Goal: Check status: Check status

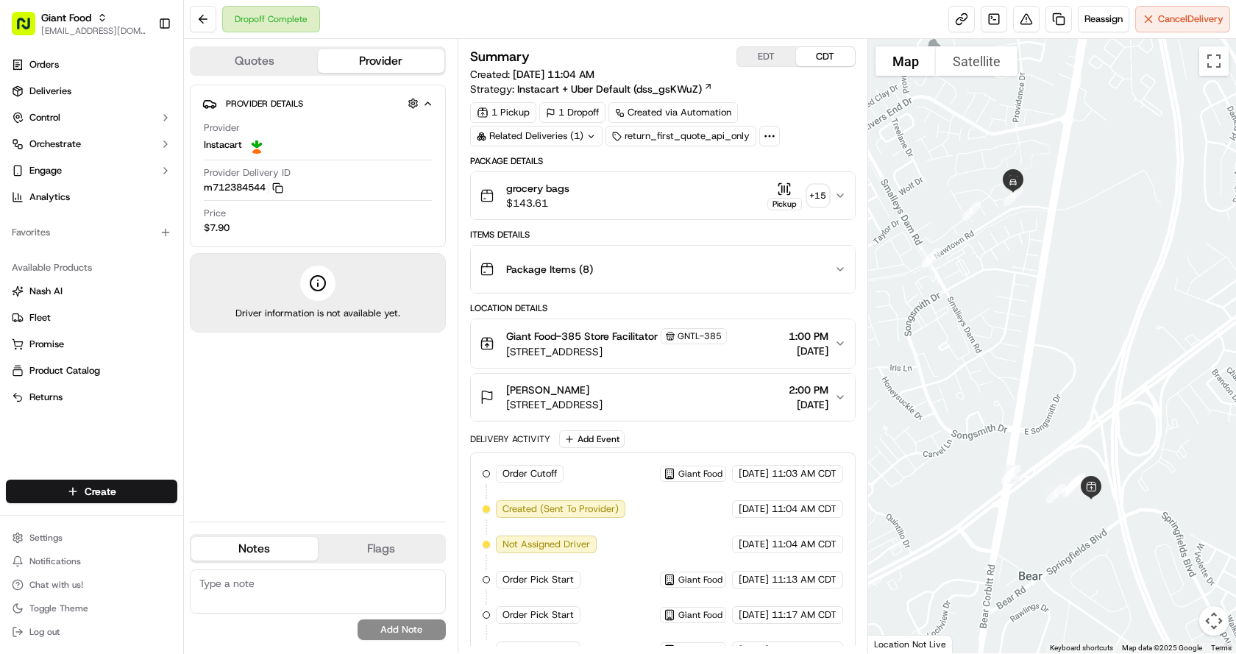
click at [841, 199] on icon "button" at bounding box center [841, 196] width 12 height 12
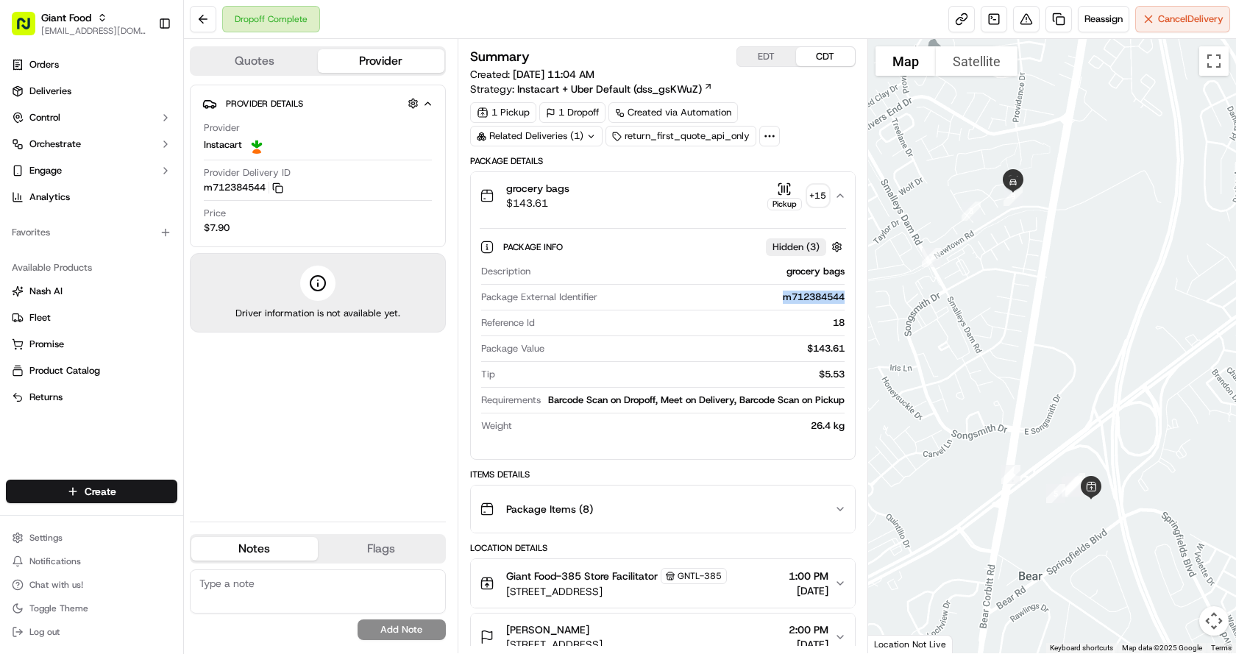
drag, startPoint x: 778, startPoint y: 300, endPoint x: 849, endPoint y: 299, distance: 70.7
click at [849, 299] on div "Package Info Hidden ( 3 ) Description grocery bags Package External Identifier …" at bounding box center [663, 333] width 384 height 228
copy div "m712384544"
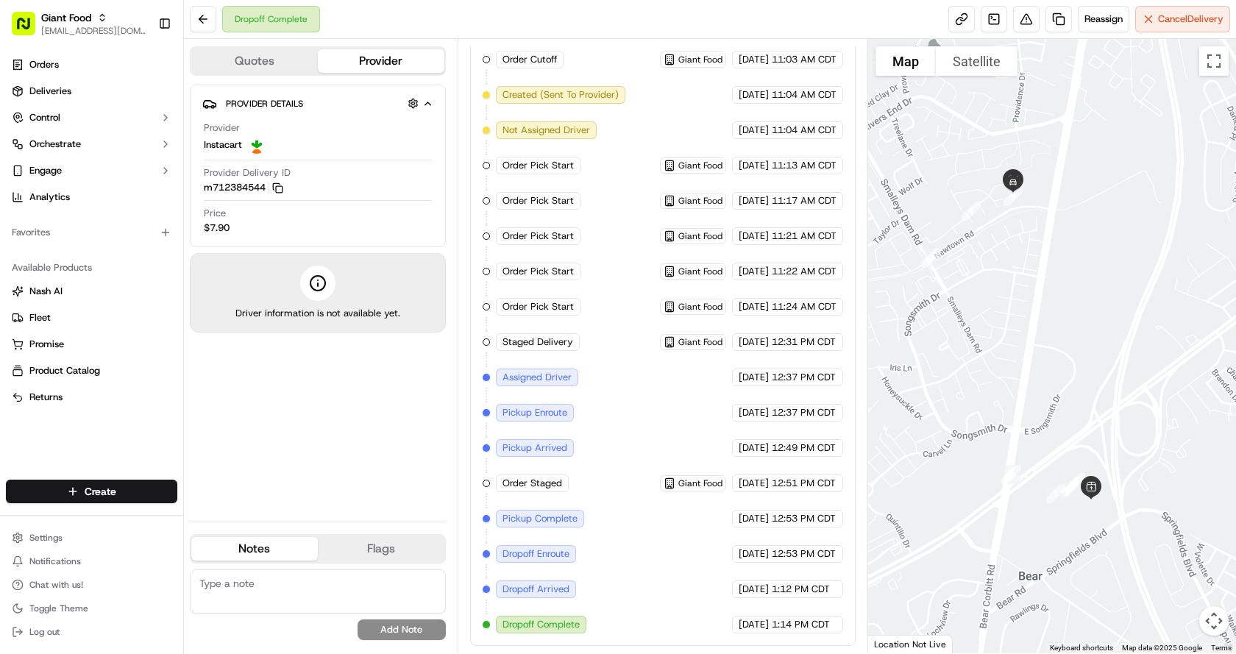
scroll to position [750, 0]
click at [204, 15] on button at bounding box center [203, 19] width 26 height 26
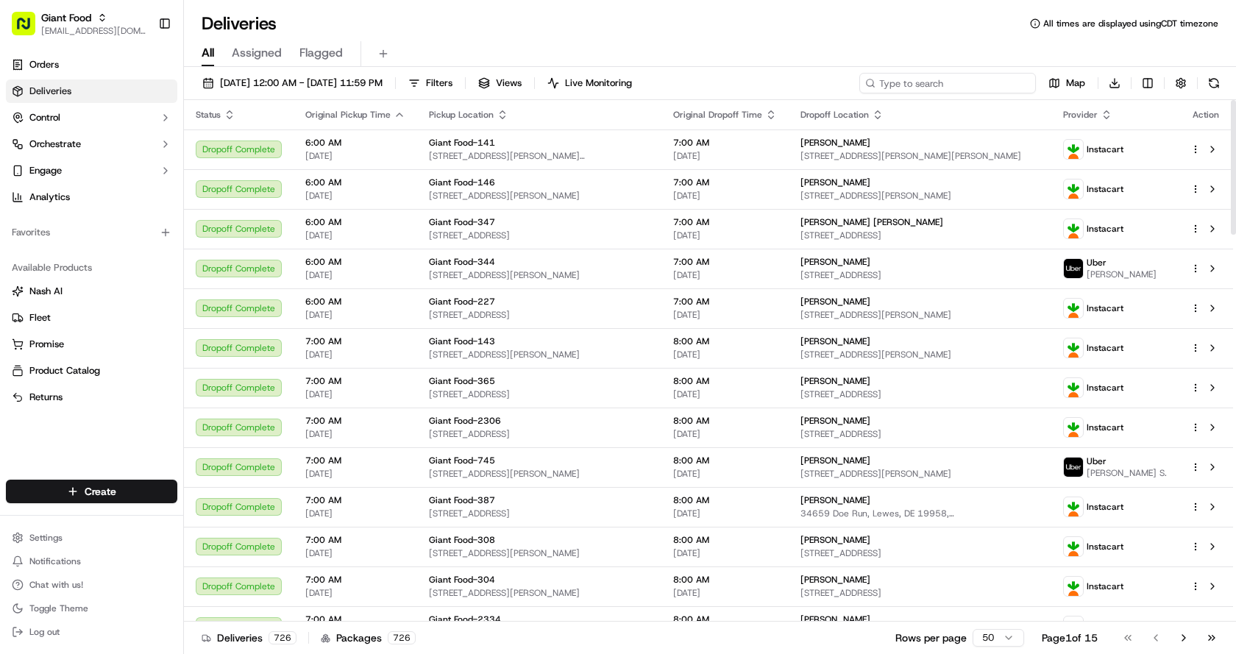
click at [936, 79] on input at bounding box center [948, 83] width 177 height 21
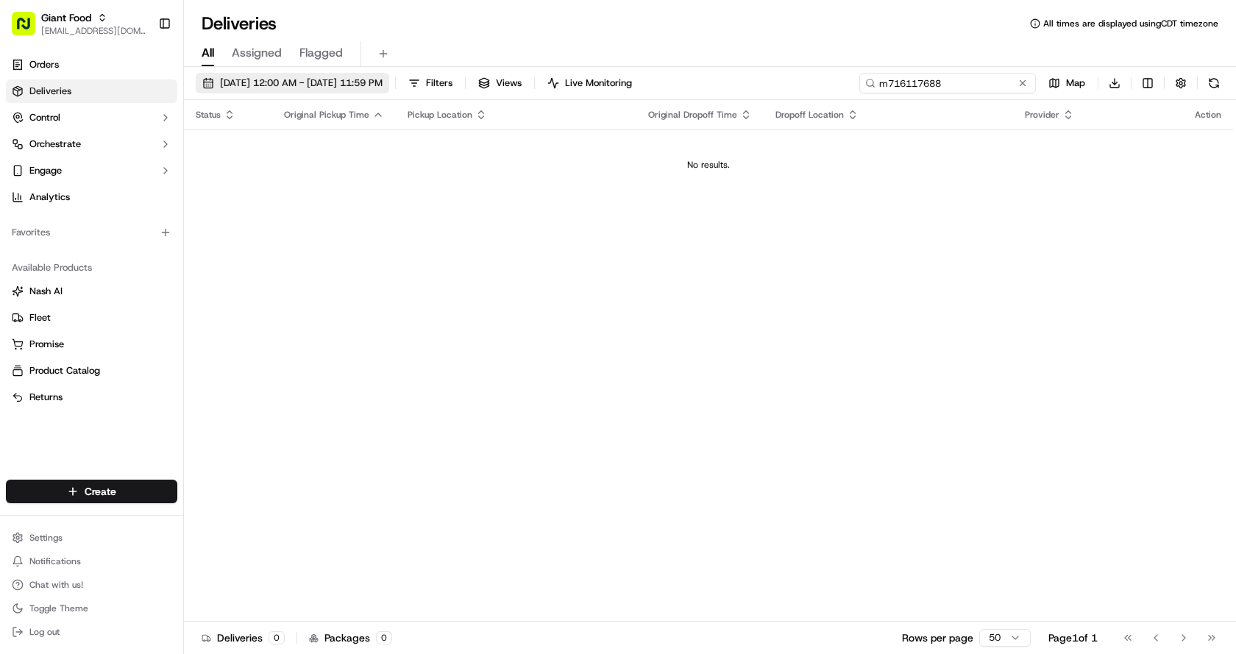
type input "m716117688"
click at [383, 82] on span "[DATE] 12:00 AM - [DATE] 11:59 PM" at bounding box center [301, 83] width 163 height 13
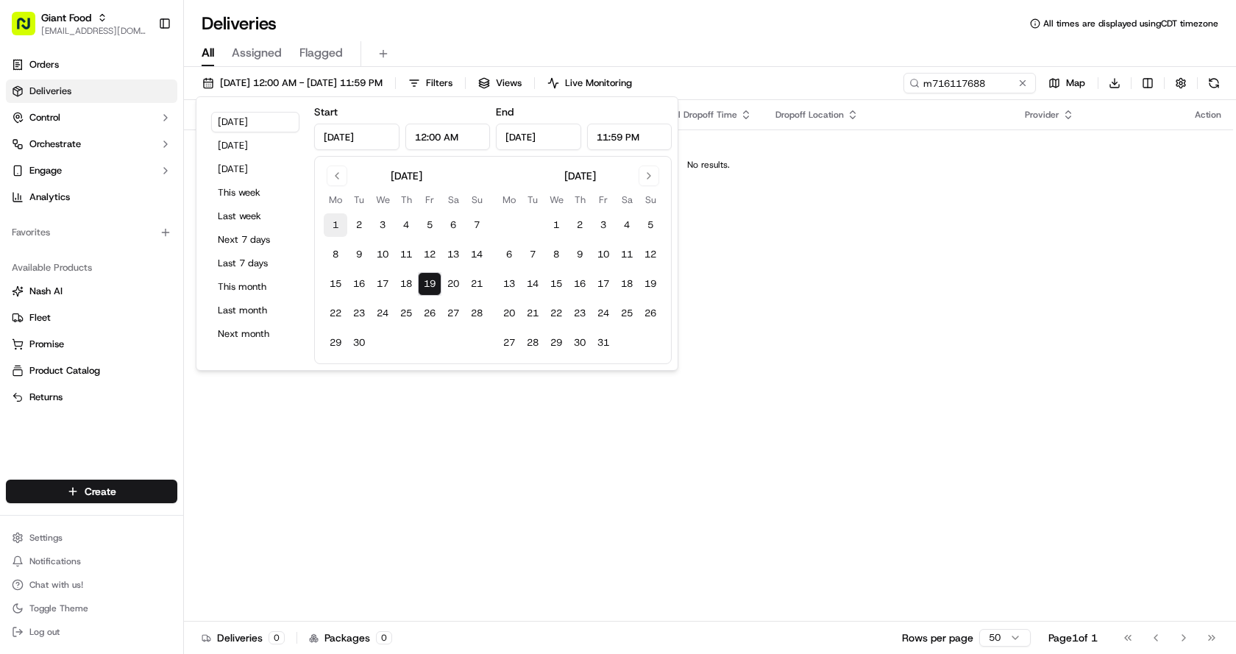
click at [330, 222] on button "1" at bounding box center [336, 225] width 24 height 24
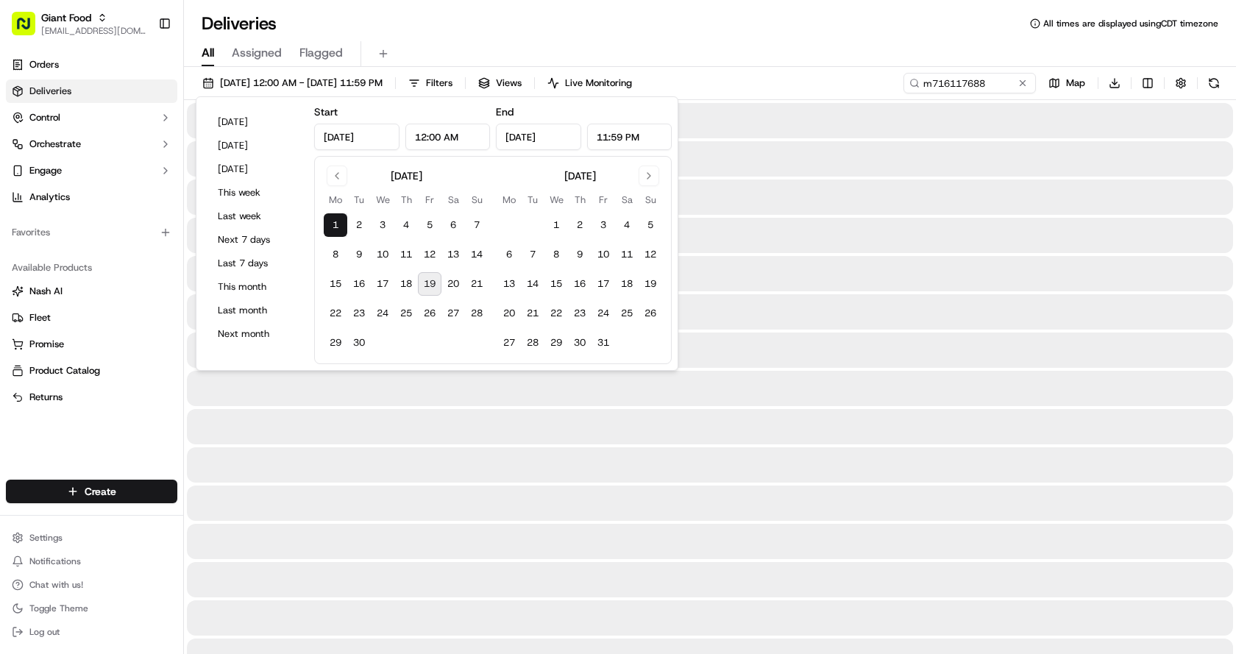
type input "[DATE]"
click at [431, 283] on button "19" at bounding box center [430, 284] width 24 height 24
type input "[DATE]"
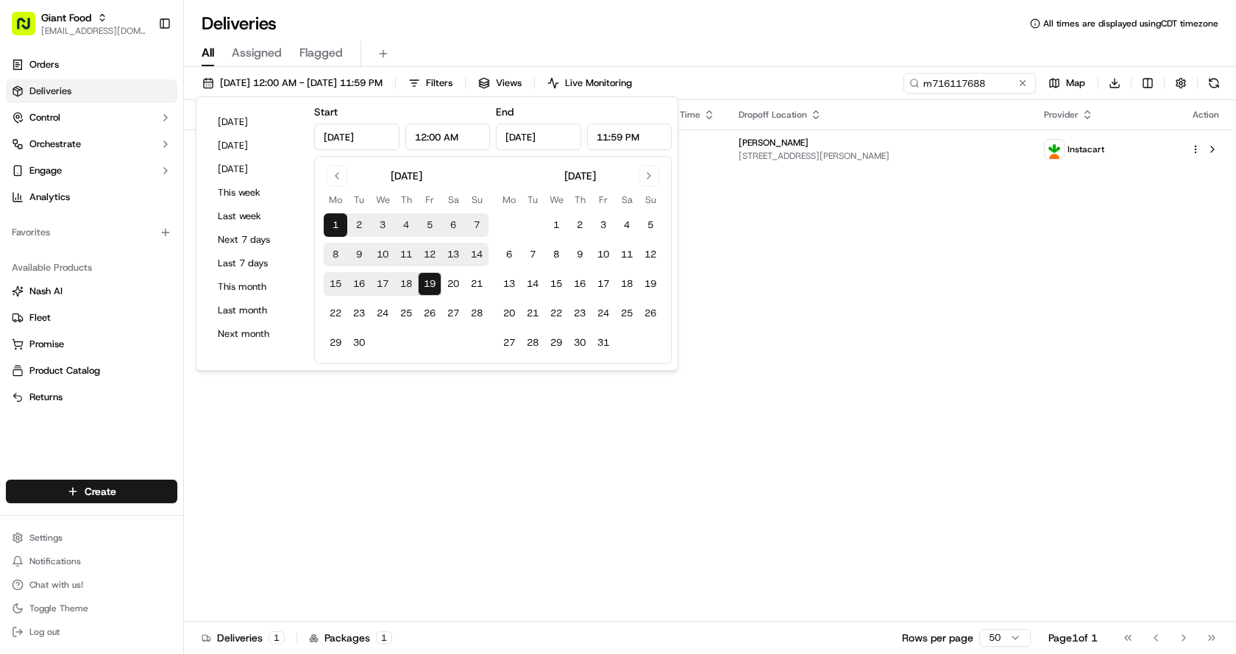
click at [737, 26] on div "Deliveries All times are displayed using CDT timezone" at bounding box center [710, 24] width 1052 height 24
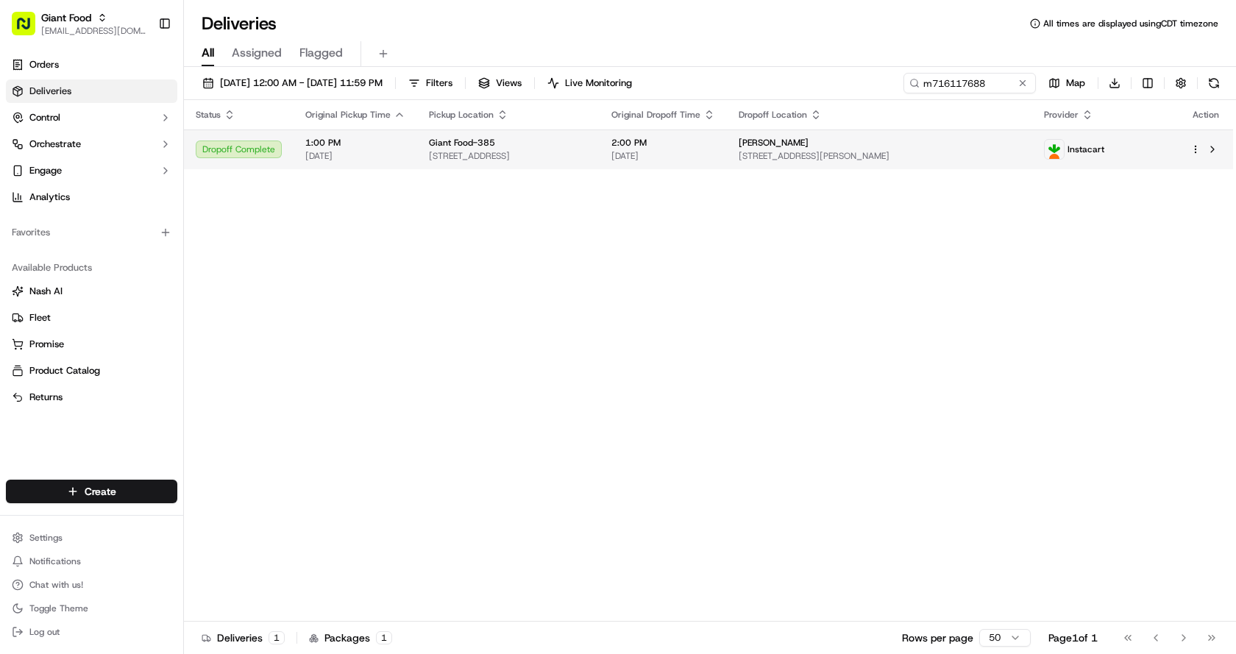
click at [258, 148] on div "Dropoff Complete" at bounding box center [239, 150] width 86 height 18
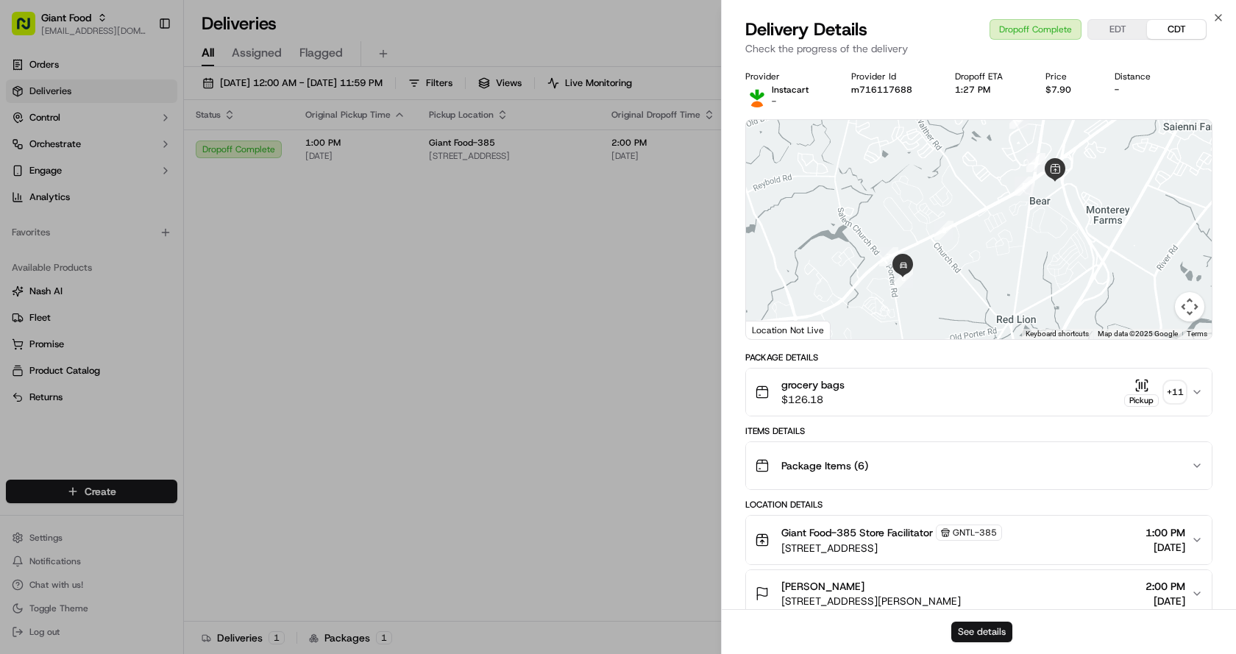
click at [972, 637] on button "See details" at bounding box center [982, 632] width 61 height 21
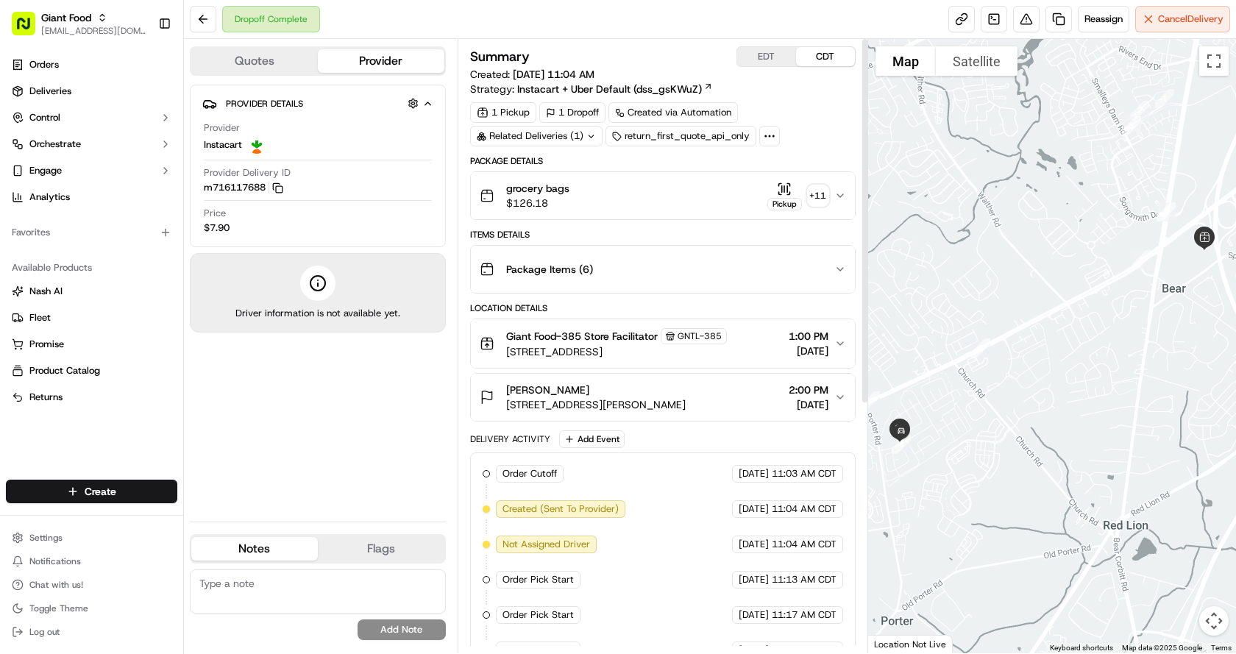
click at [843, 196] on icon "button" at bounding box center [841, 196] width 12 height 12
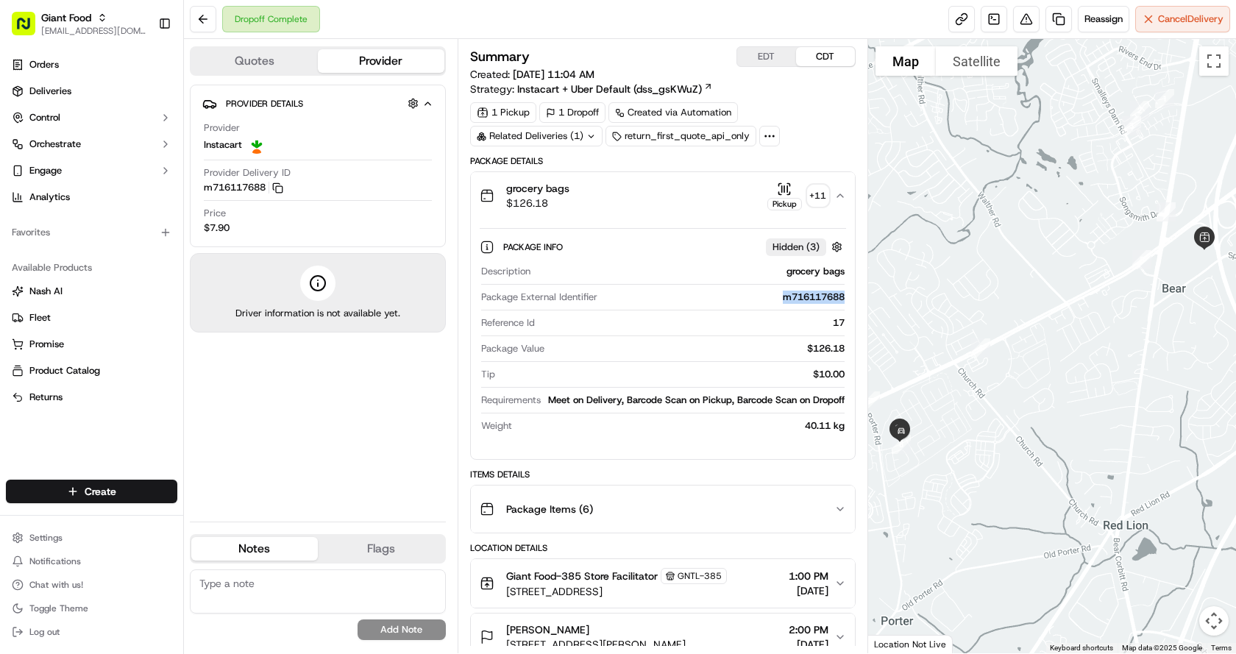
drag, startPoint x: 776, startPoint y: 297, endPoint x: 844, endPoint y: 298, distance: 68.5
click at [844, 298] on div "m716117688" at bounding box center [724, 297] width 241 height 13
copy div "m716117688"
